Goal: Entertainment & Leisure: Browse casually

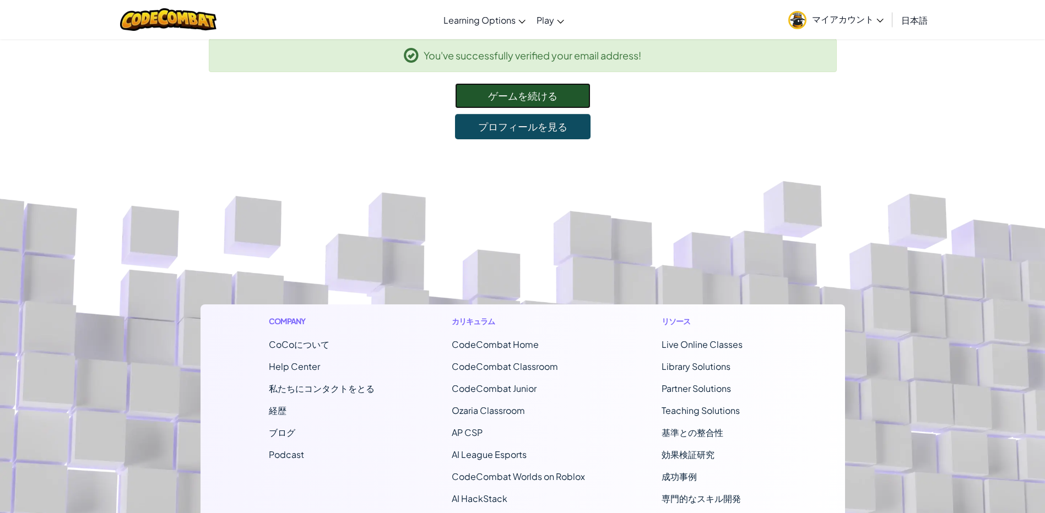
click at [527, 95] on link "ゲームを続ける" at bounding box center [522, 95] width 135 height 25
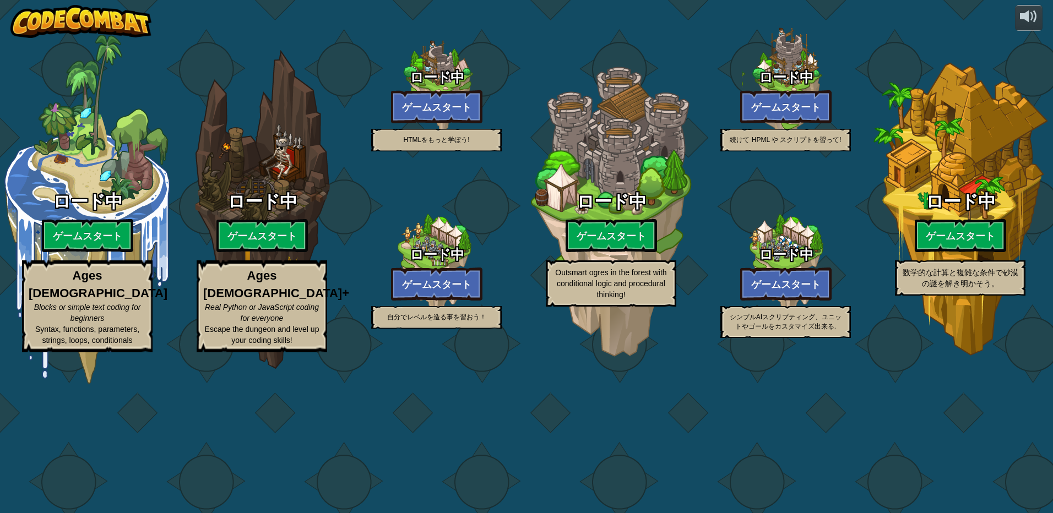
select select "ja"
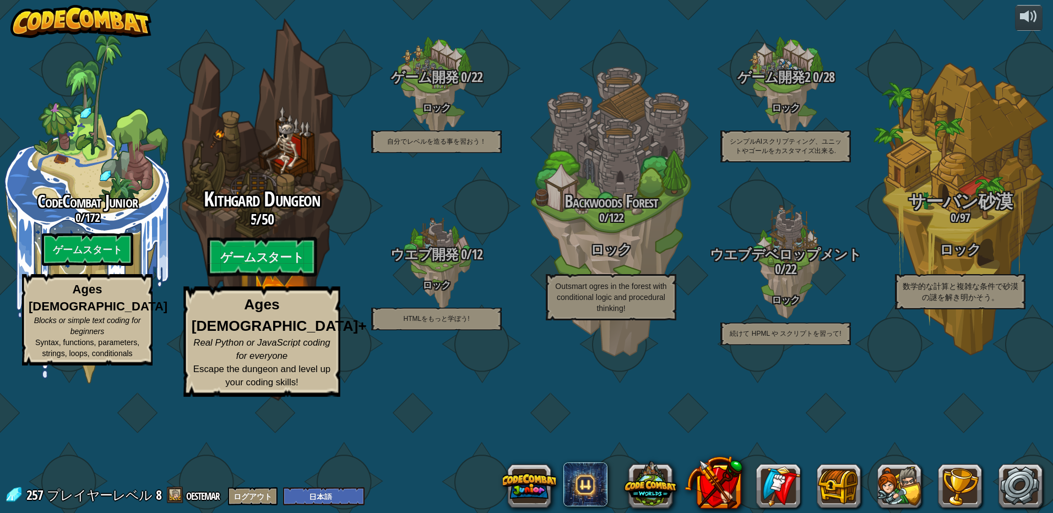
click at [260, 334] on strong "Ages [DEMOGRAPHIC_DATA]+" at bounding box center [279, 315] width 175 height 37
select select "ja"
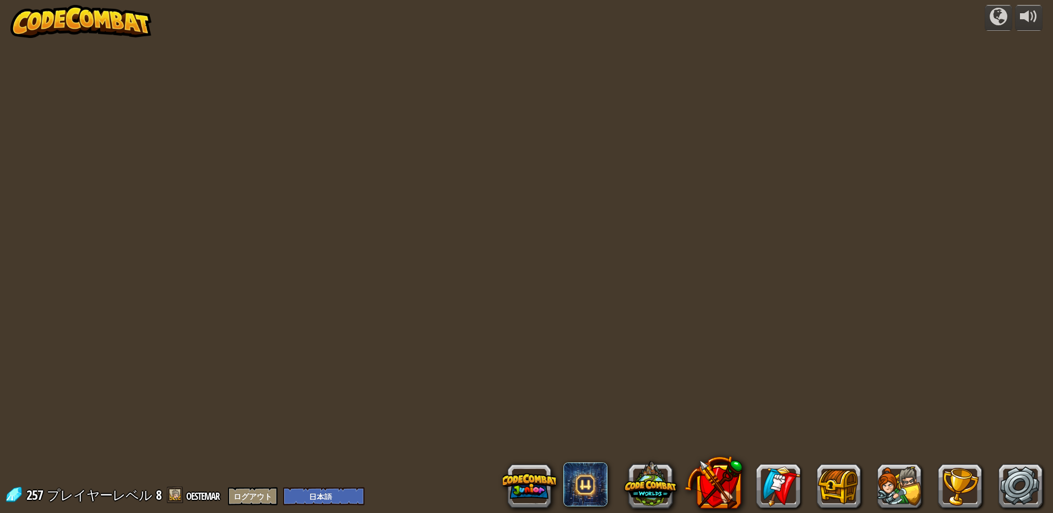
select select "ja"
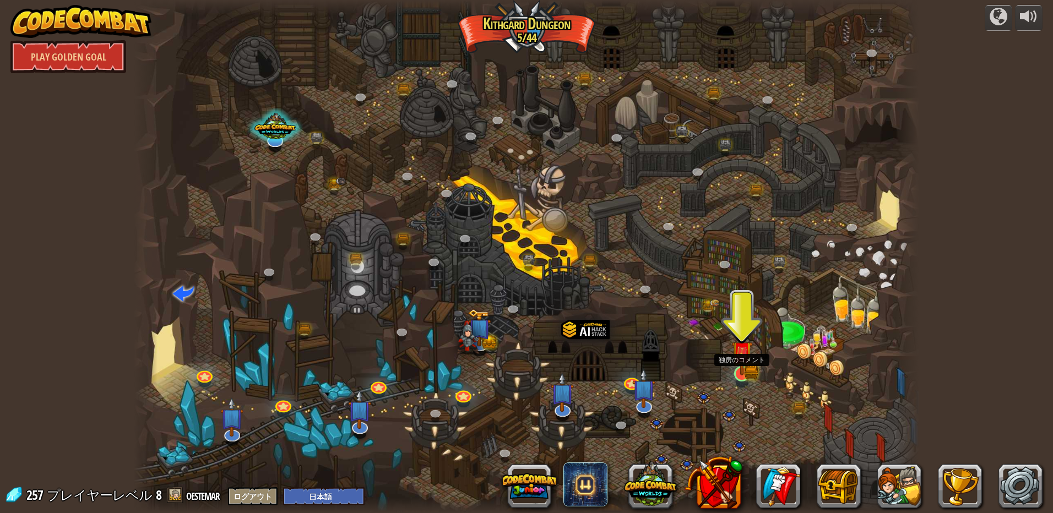
click at [745, 359] on img at bounding box center [742, 352] width 13 height 13
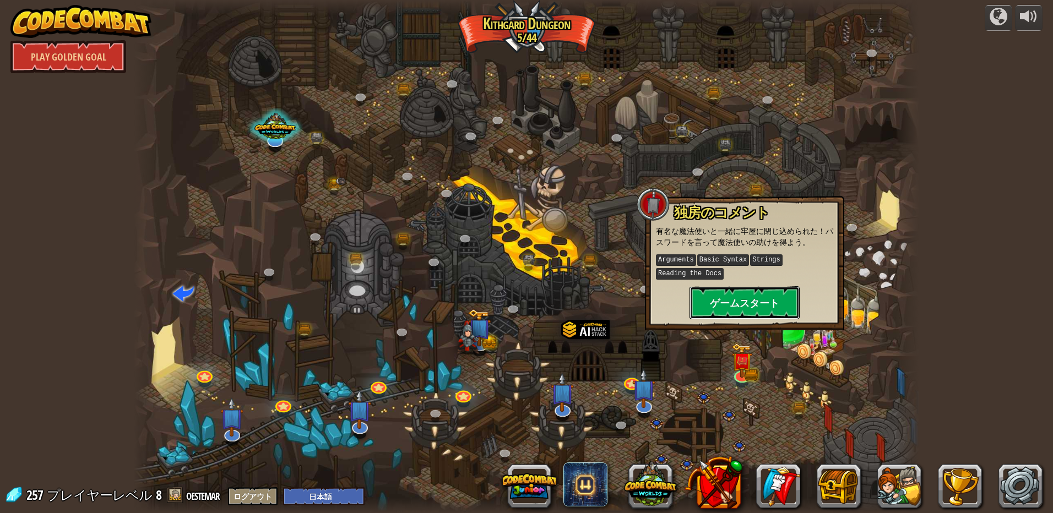
click at [743, 298] on button "ゲームスタート" at bounding box center [744, 302] width 110 height 33
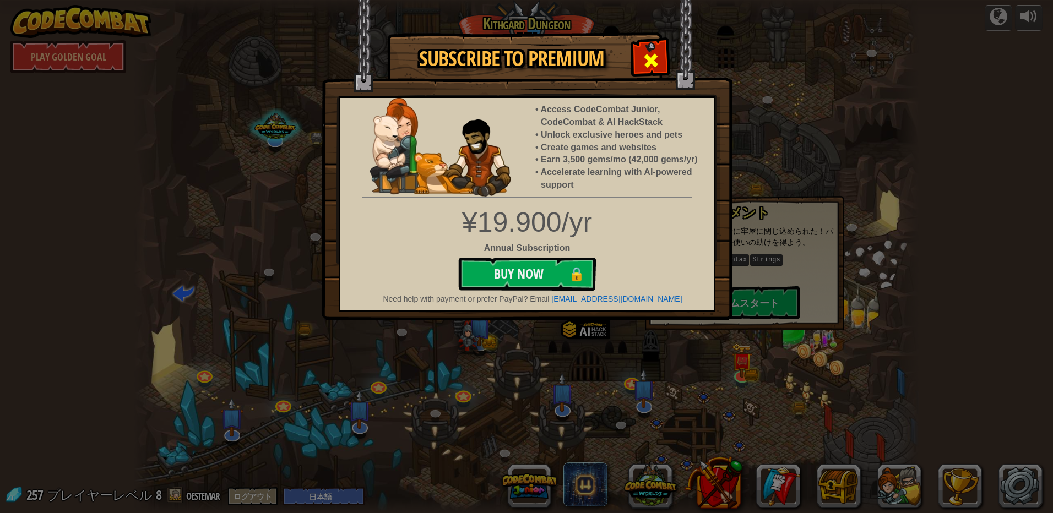
click at [651, 57] on span at bounding box center [651, 61] width 18 height 18
